Goal: Check status: Check status

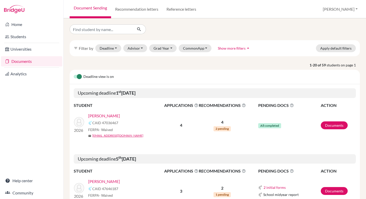
click at [103, 116] on link "[PERSON_NAME]" at bounding box center [104, 116] width 32 height 6
click at [111, 181] on link "[PERSON_NAME]" at bounding box center [104, 181] width 32 height 6
